Goal: Task Accomplishment & Management: Use online tool/utility

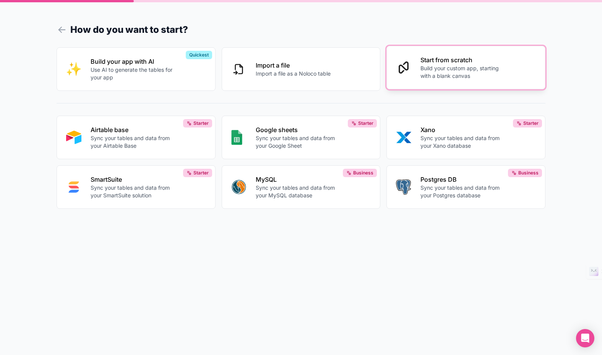
click at [449, 79] on p "Build your custom app, starting with a blank canvas" at bounding box center [462, 72] width 85 height 15
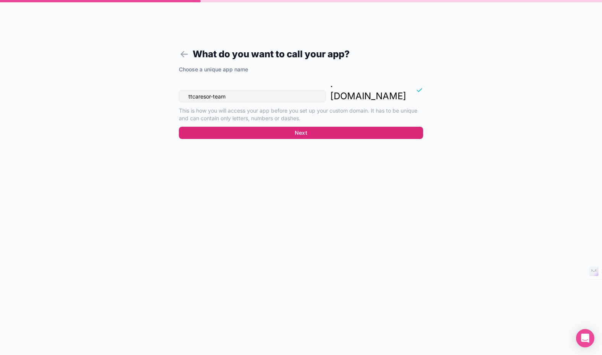
click at [268, 127] on button "Next" at bounding box center [301, 133] width 244 height 12
click at [267, 127] on button "Next" at bounding box center [301, 133] width 244 height 12
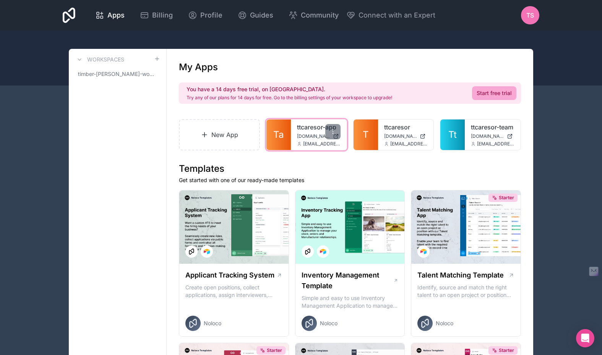
click at [291, 133] on div "ttcaresor-app ttcaresor-app.noloco.co executivedirector@ttcaresor.com" at bounding box center [319, 135] width 56 height 31
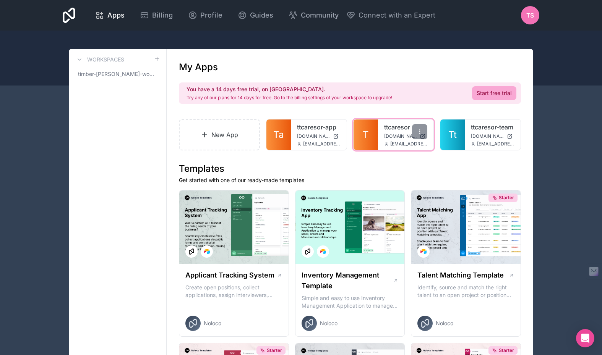
click at [397, 128] on link "ttcaresor" at bounding box center [406, 127] width 44 height 9
click at [382, 133] on div "ttcaresor-team ttcaresor-team.noloco.co executivedirector@ttcaresor.com" at bounding box center [406, 135] width 56 height 31
click at [401, 132] on link "ttcaresor-team" at bounding box center [406, 127] width 44 height 9
